Goal: Complete application form: Complete application form

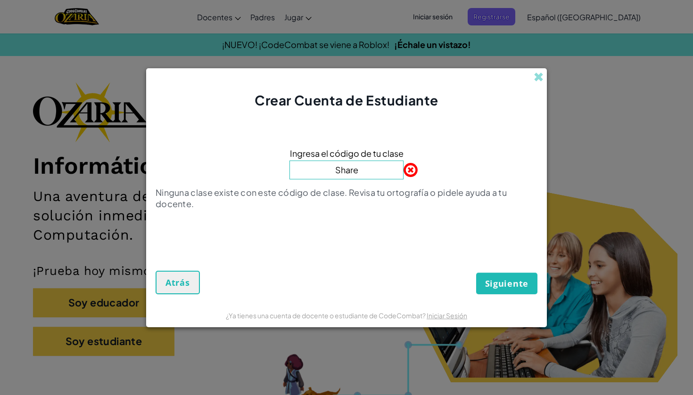
click at [377, 172] on input "Share" at bounding box center [346, 170] width 114 height 19
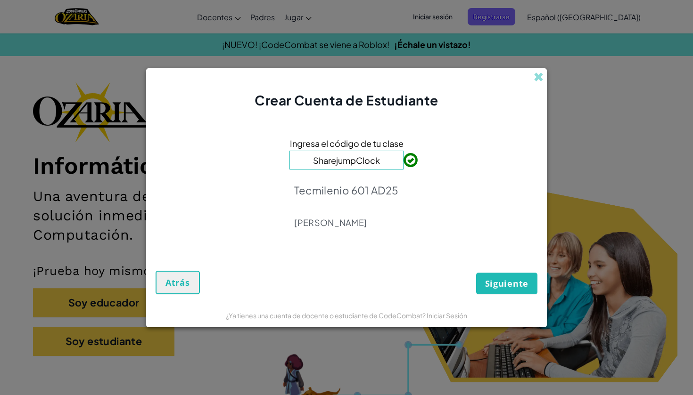
type input "SharejumpClock"
click at [487, 285] on span "Siguiente" at bounding box center [506, 283] width 43 height 11
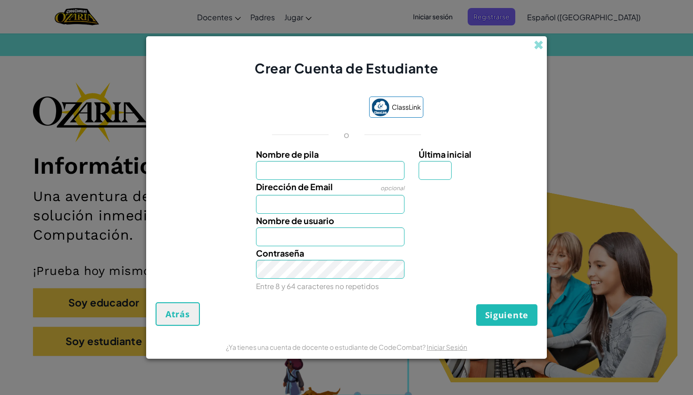
click at [336, 170] on input "Nombre de pila" at bounding box center [330, 170] width 149 height 19
type input "[PERSON_NAME] De La [PERSON_NAME]"
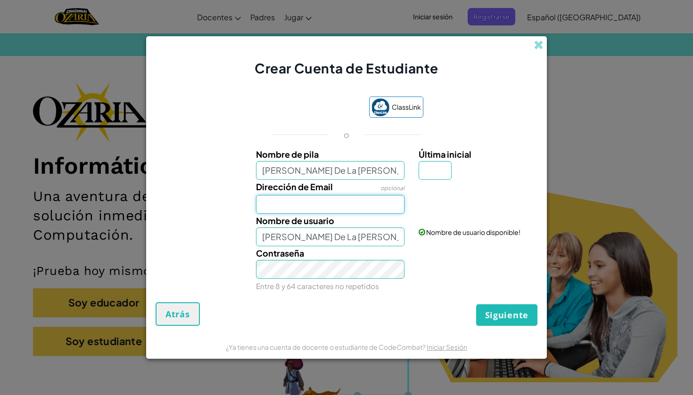
click at [393, 209] on input "Dirección de Email" at bounding box center [330, 204] width 149 height 19
click at [393, 205] on input "Dirección de Email" at bounding box center [330, 204] width 149 height 19
click at [337, 210] on input "Dirección de Email" at bounding box center [330, 204] width 149 height 19
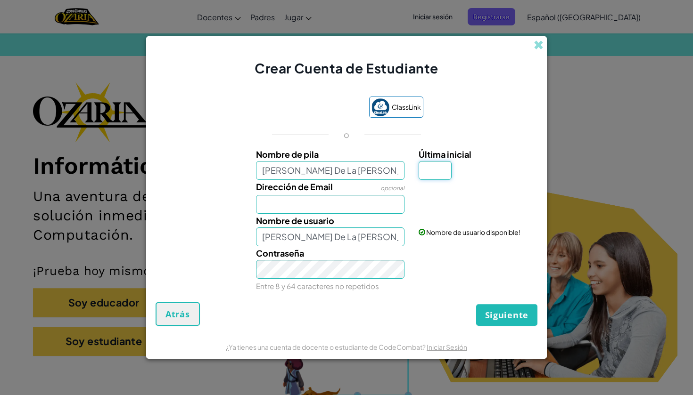
click at [436, 177] on input "Última inicial" at bounding box center [434, 170] width 33 height 19
type input "L"
type input "[PERSON_NAME] De La [PERSON_NAME]"
click at [355, 202] on input "Dirección de Email" at bounding box center [330, 204] width 149 height 19
type input "[EMAIL_ADDRESS][DOMAIN_NAME]"
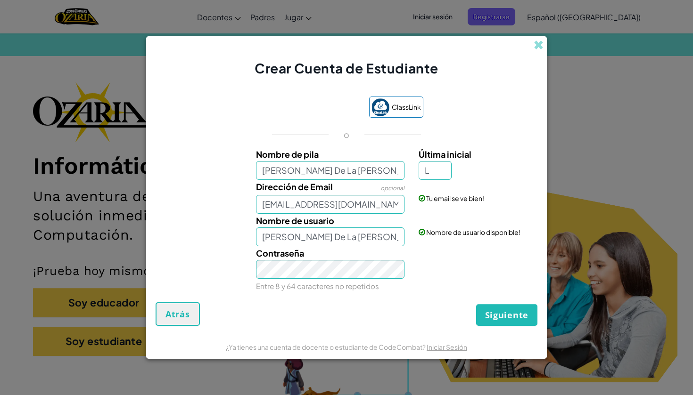
click at [508, 310] on span "Siguiente" at bounding box center [506, 315] width 43 height 11
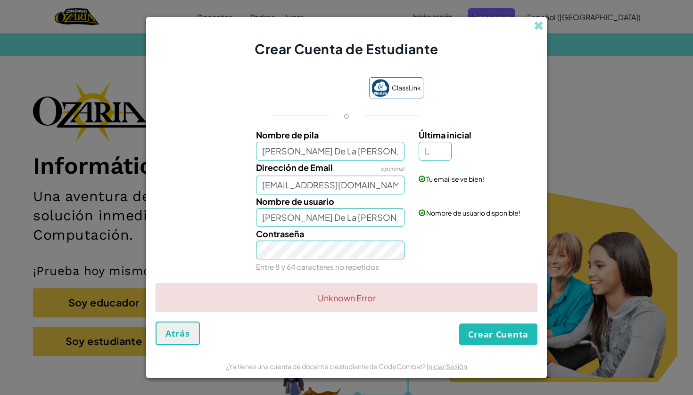
click at [516, 335] on button "Crear Cuenta" at bounding box center [498, 335] width 78 height 22
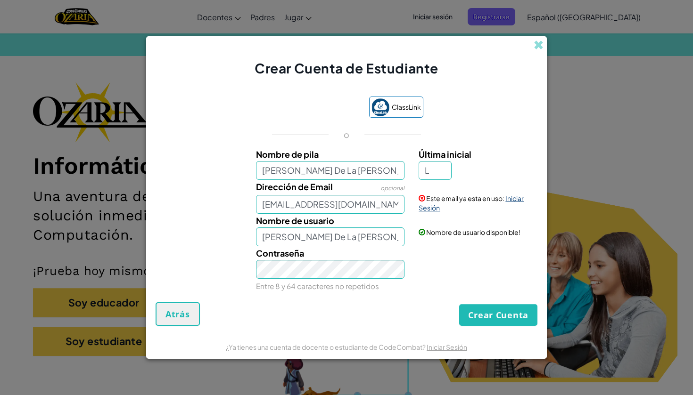
click at [511, 200] on link "Iniciar Sesión" at bounding box center [470, 203] width 105 height 18
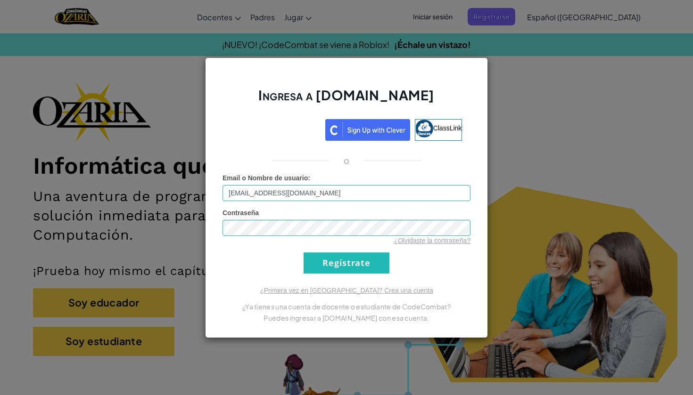
click at [352, 279] on div "Ingresa a [DOMAIN_NAME] ClassLink o Error desconocido. Email o Nombre de usuari…" at bounding box center [346, 197] width 283 height 281
click at [352, 274] on div "Ingresa a [DOMAIN_NAME] ClassLink o Error desconocido. Email o Nombre de usuari…" at bounding box center [346, 197] width 283 height 281
click at [353, 264] on input "Regístrate" at bounding box center [346, 263] width 86 height 21
